Goal: Book appointment/travel/reservation

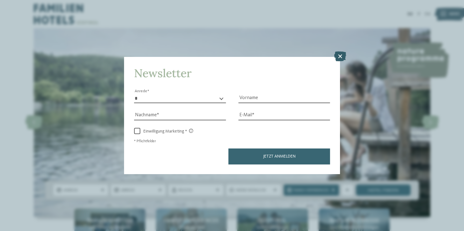
click at [338, 54] on icon at bounding box center [340, 56] width 12 height 10
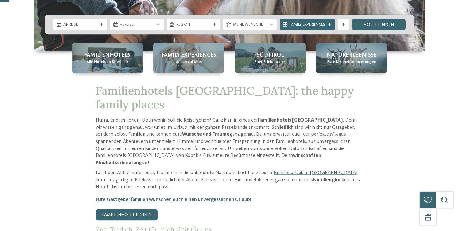
scroll to position [174, 0]
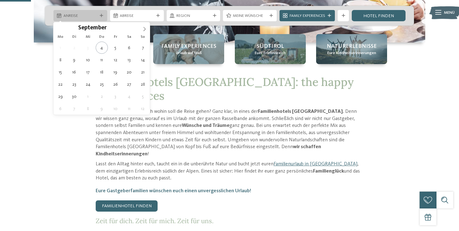
click at [90, 18] on span "Anreise" at bounding box center [80, 16] width 34 height 6
click at [146, 28] on icon at bounding box center [144, 29] width 4 height 4
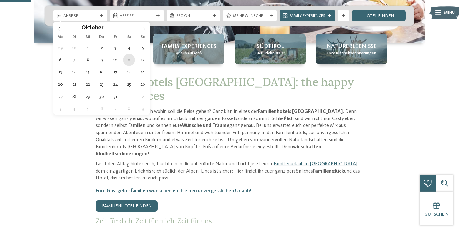
type div "[DATE]"
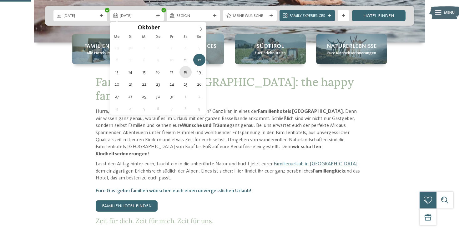
type div "[DATE]"
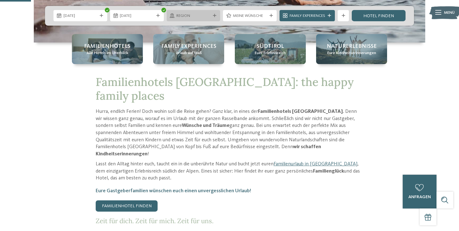
click at [206, 16] on span "Region" at bounding box center [193, 16] width 34 height 6
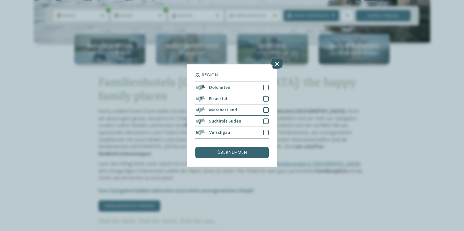
click at [279, 65] on icon at bounding box center [277, 64] width 12 height 10
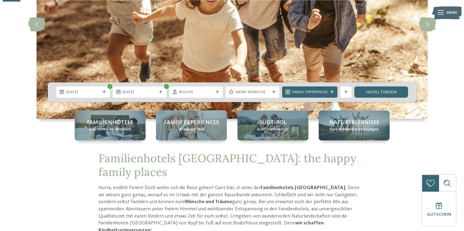
scroll to position [101, 0]
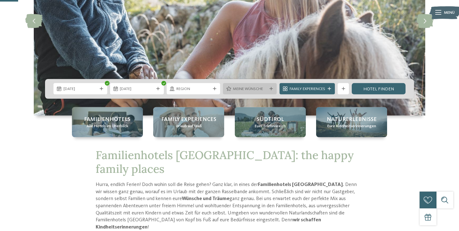
click at [270, 87] on div "Meine Wünsche" at bounding box center [250, 88] width 54 height 11
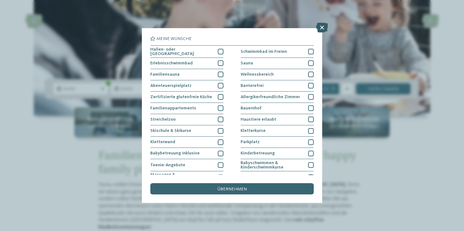
click at [319, 29] on icon at bounding box center [322, 27] width 12 height 10
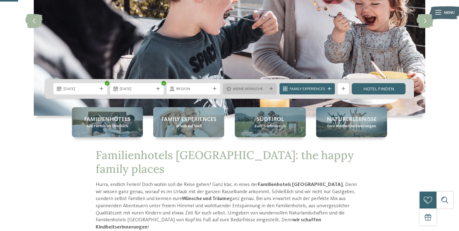
click at [247, 88] on span "Meine Wünsche" at bounding box center [250, 89] width 34 height 6
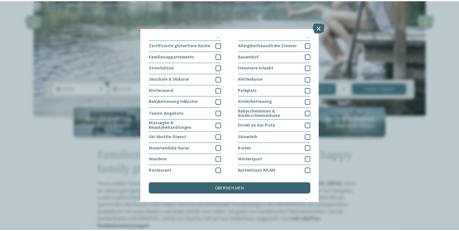
scroll to position [64, 0]
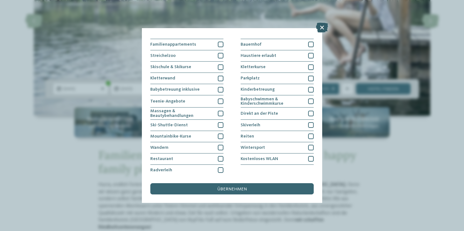
click at [321, 27] on icon at bounding box center [322, 27] width 12 height 10
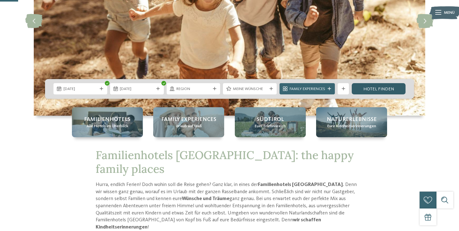
click at [367, 90] on link "Hotel finden" at bounding box center [378, 88] width 54 height 11
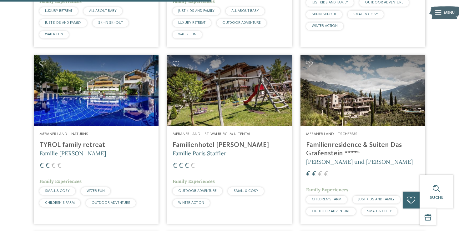
scroll to position [719, 0]
